Goal: Information Seeking & Learning: Learn about a topic

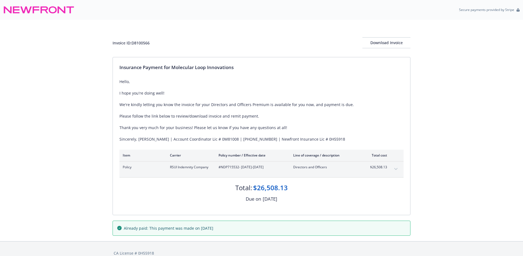
click at [394, 170] on icon "expand content" at bounding box center [395, 169] width 3 height 2
